Goal: Navigation & Orientation: Find specific page/section

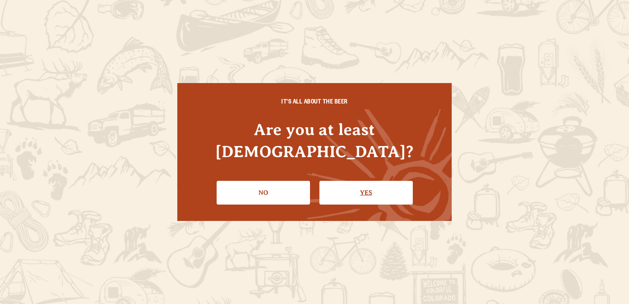
click at [378, 183] on link "Yes" at bounding box center [365, 193] width 93 height 24
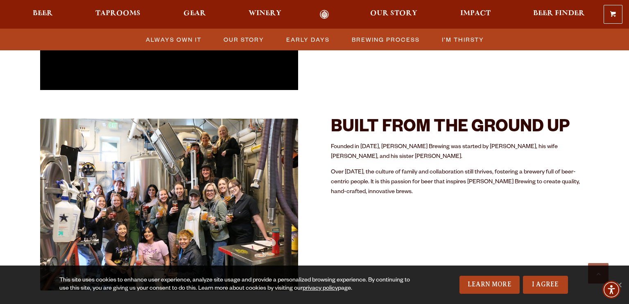
scroll to position [377, 0]
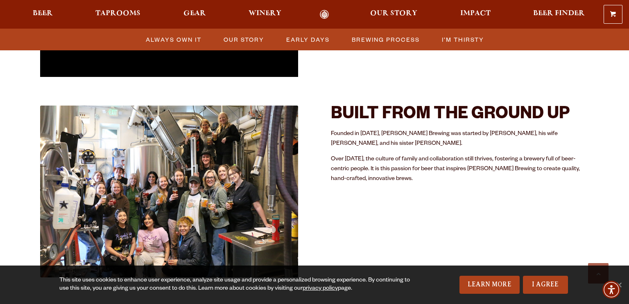
click at [188, 196] on img at bounding box center [169, 192] width 258 height 172
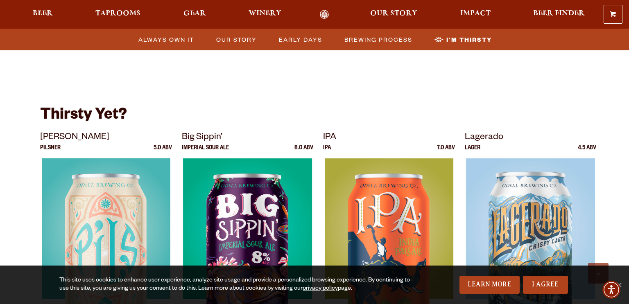
scroll to position [2397, 0]
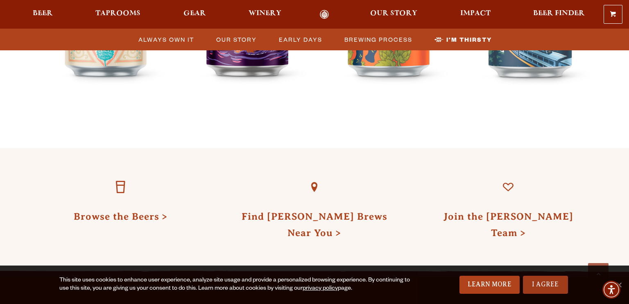
click at [544, 285] on link "I Agree" at bounding box center [545, 285] width 45 height 18
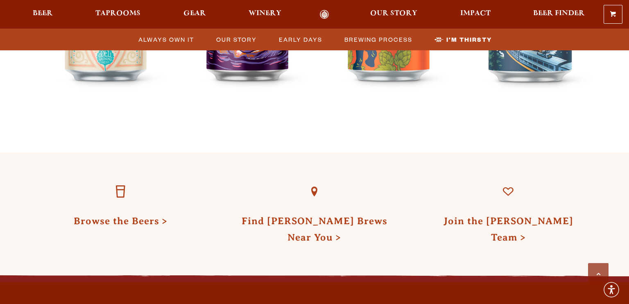
scroll to position [2359, 0]
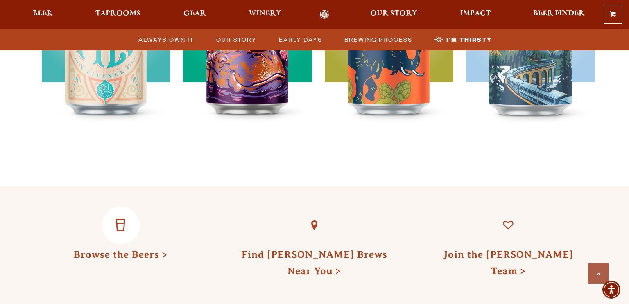
click at [127, 249] on link "Browse the Beers" at bounding box center [121, 254] width 94 height 11
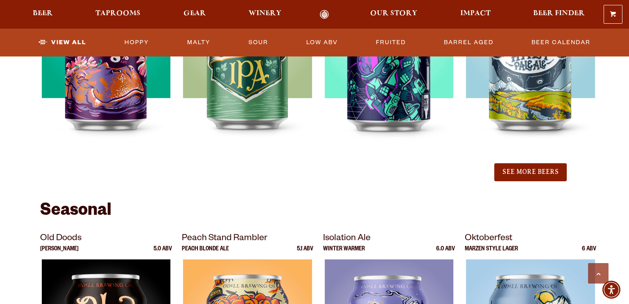
scroll to position [971, 0]
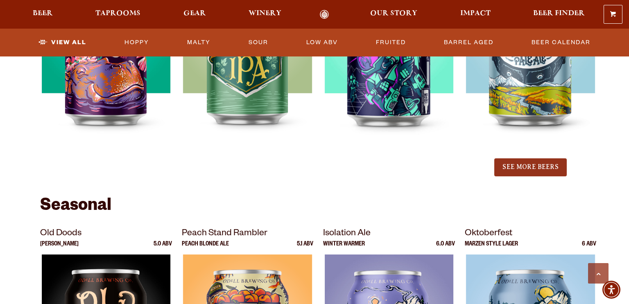
click at [535, 167] on button "See More Beers" at bounding box center [530, 167] width 72 height 18
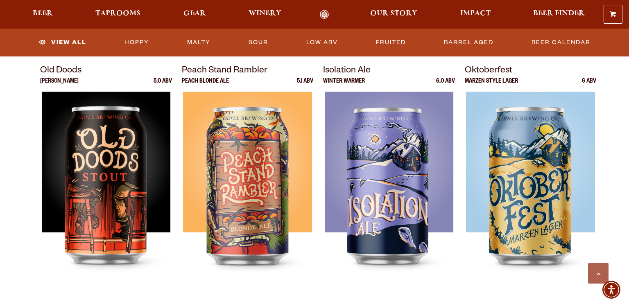
scroll to position [1318, 0]
